Goal: Book appointment/travel/reservation

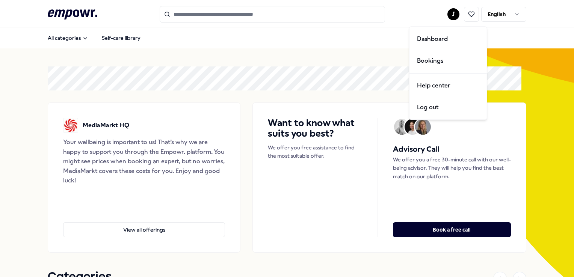
click at [442, 16] on html ".empowr-logo_svg__cls-1{fill:#03032f} J English All categories Self-care librar…" at bounding box center [287, 138] width 574 height 277
click at [431, 58] on div "Bookings" at bounding box center [448, 61] width 74 height 22
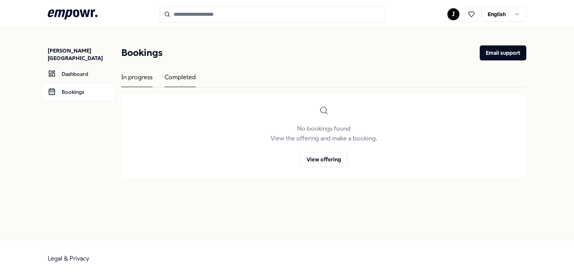
click at [179, 80] on div "Completed" at bounding box center [179, 79] width 31 height 15
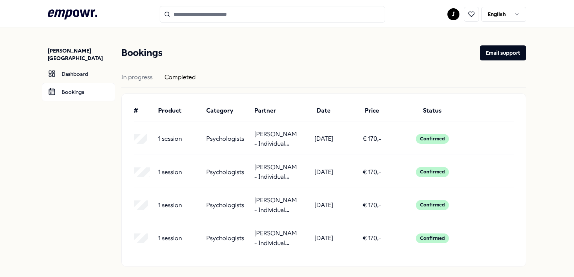
click at [76, 17] on icon ".empowr-logo_svg__cls-1{fill:#03032f}" at bounding box center [73, 15] width 50 height 14
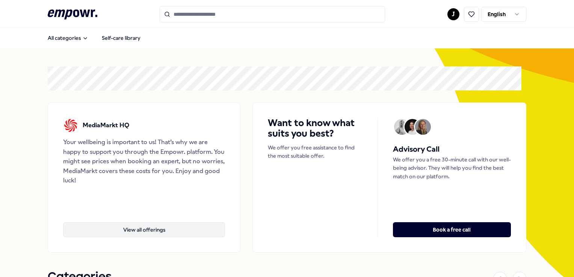
click at [154, 225] on button "View all offerings" at bounding box center [144, 229] width 162 height 15
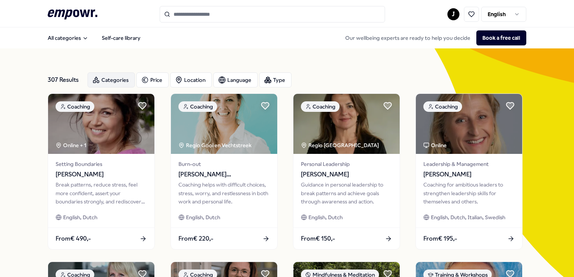
click at [99, 76] on icon "button" at bounding box center [96, 80] width 8 height 8
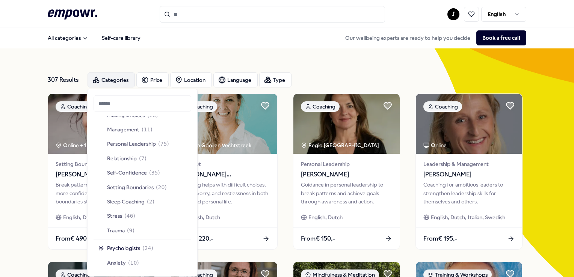
scroll to position [284, 0]
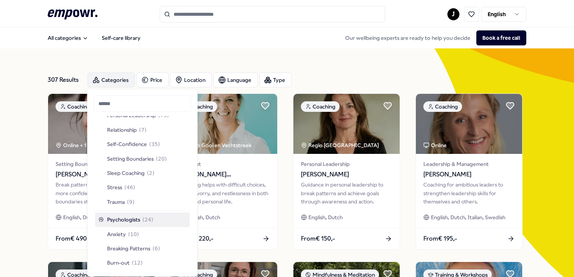
click at [122, 220] on span "Psychologists" at bounding box center [123, 220] width 33 height 8
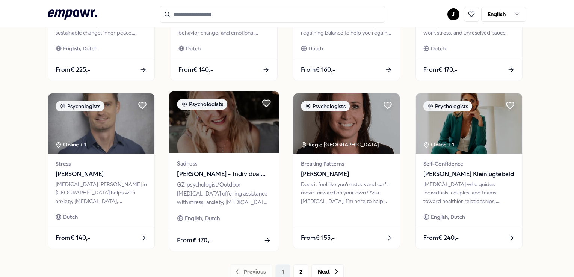
scroll to position [338, 0]
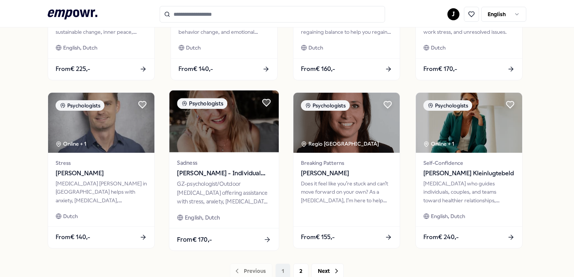
click at [231, 145] on img at bounding box center [223, 121] width 109 height 62
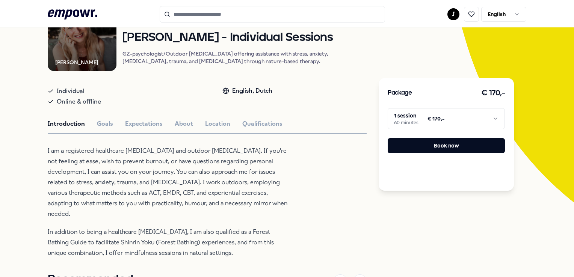
scroll to position [82, 0]
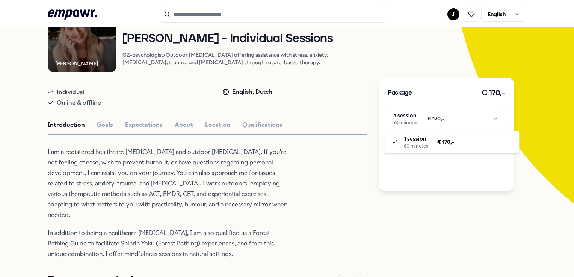
click at [431, 118] on html ".empowr-logo_svg__cls-1{fill:#03032f} J English All categories Self-care librar…" at bounding box center [287, 138] width 574 height 277
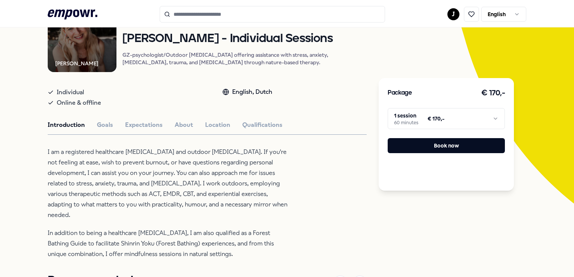
click at [431, 118] on html ".empowr-logo_svg__cls-1{fill:#03032f} J English All categories Self-care librar…" at bounding box center [287, 138] width 574 height 277
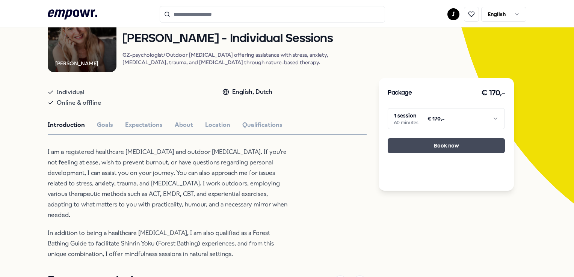
click at [413, 148] on button "Book now" at bounding box center [446, 145] width 117 height 15
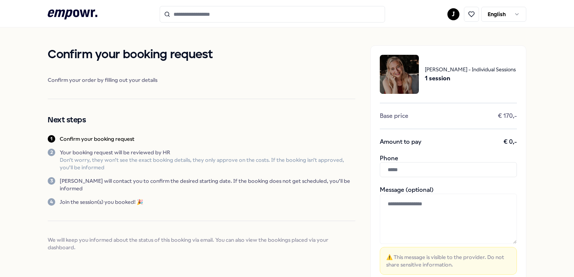
click at [419, 173] on input "text" at bounding box center [448, 169] width 137 height 15
click at [393, 171] on input "text" at bounding box center [448, 169] width 137 height 15
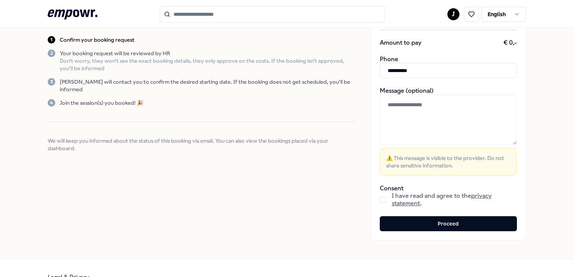
scroll to position [100, 0]
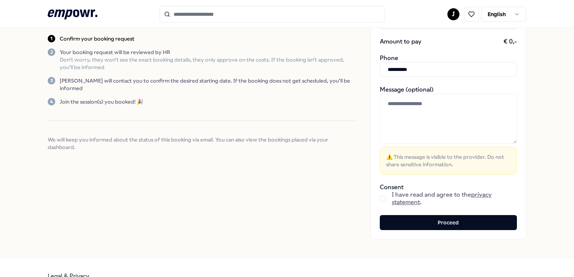
type input "**********"
click at [380, 198] on button "button" at bounding box center [383, 199] width 6 height 6
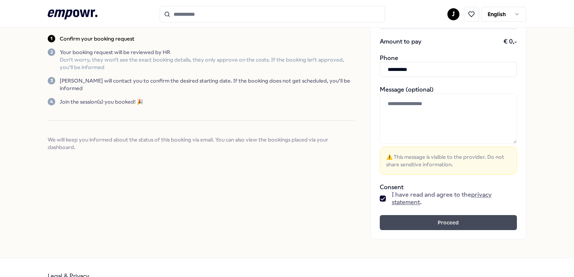
click at [392, 219] on button "Proceed" at bounding box center [448, 222] width 137 height 15
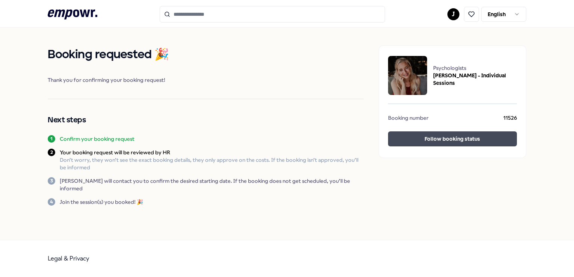
click at [419, 136] on button "Follow booking status" at bounding box center [452, 138] width 128 height 15
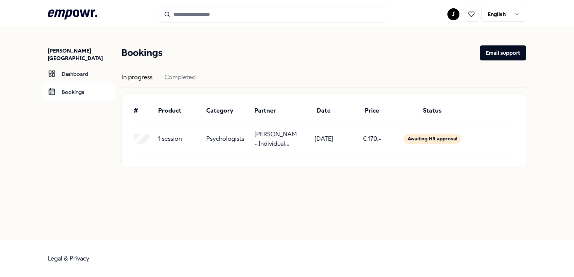
click at [78, 13] on icon at bounding box center [73, 14] width 50 height 10
